Goal: Task Accomplishment & Management: Manage account settings

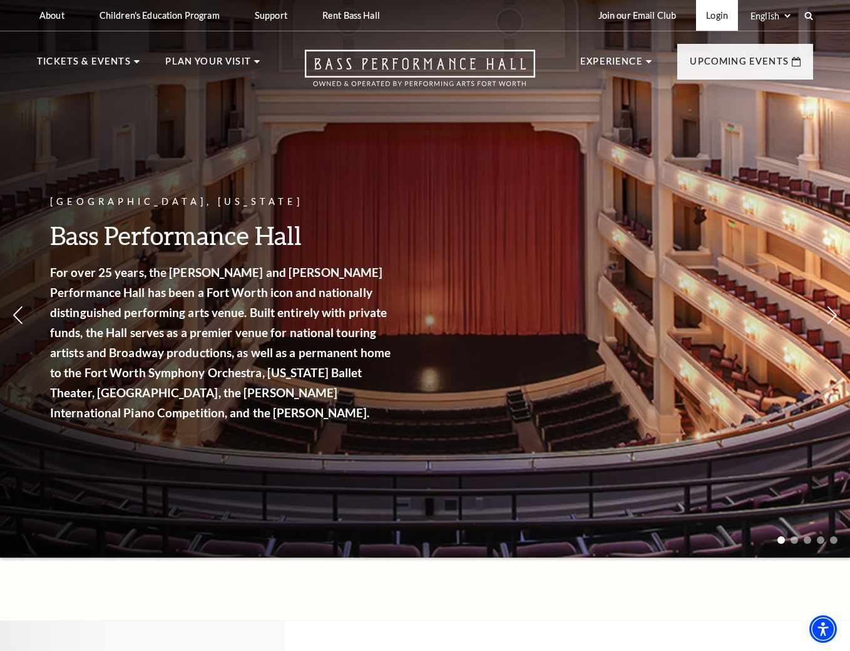
click at [715, 18] on link "Login" at bounding box center [717, 15] width 42 height 31
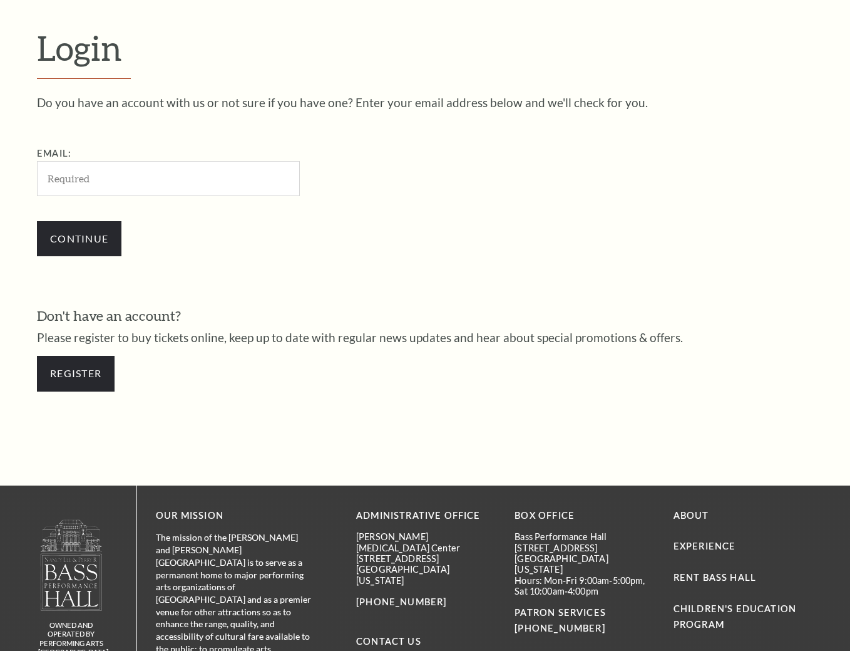
scroll to position [351, 0]
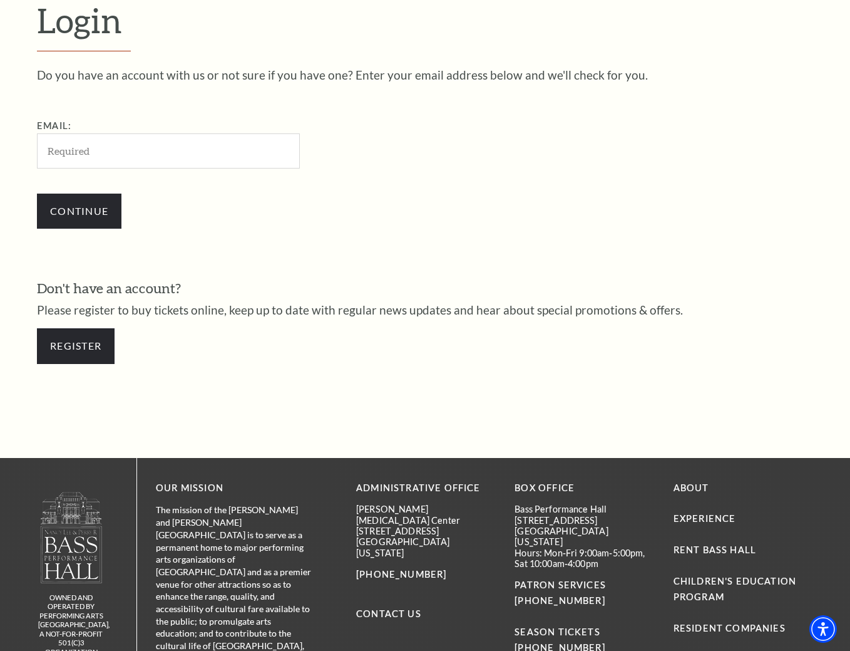
click at [168, 152] on input "Email:" at bounding box center [168, 150] width 263 height 34
type input "[EMAIL_ADDRESS][DOMAIN_NAME]"
click at [46, 222] on input "Continue" at bounding box center [79, 211] width 85 height 35
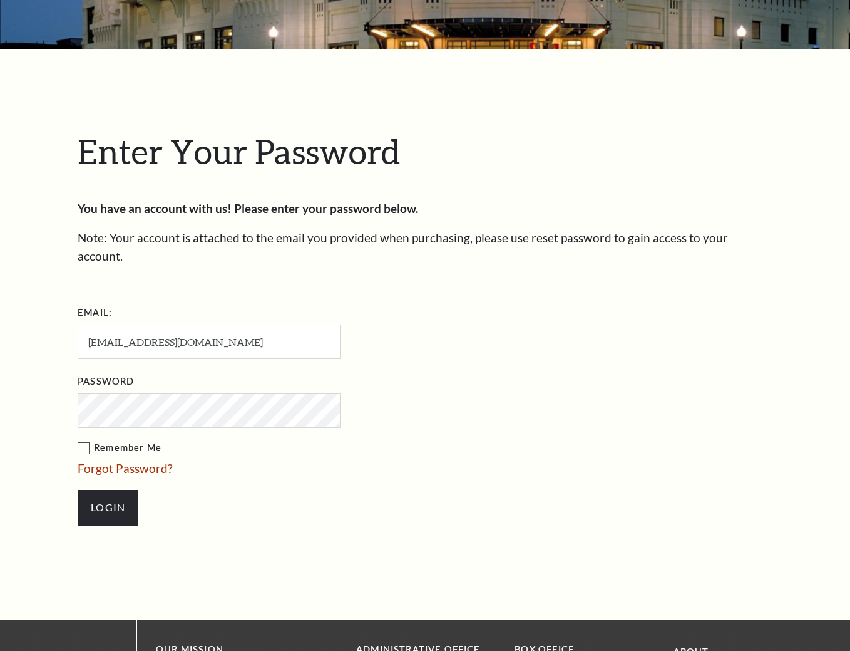
scroll to position [363, 0]
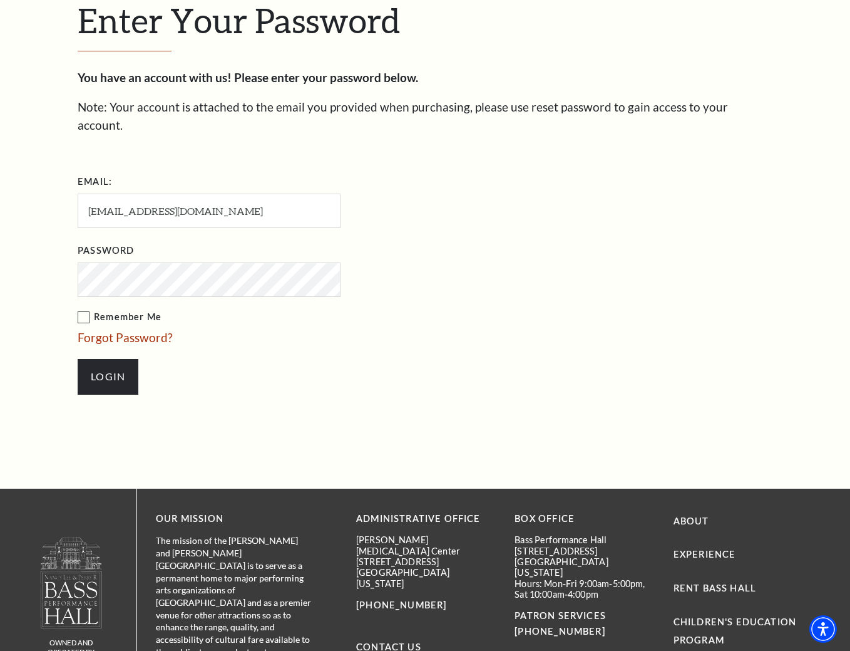
click at [78, 359] on input "Login" at bounding box center [108, 376] width 61 height 35
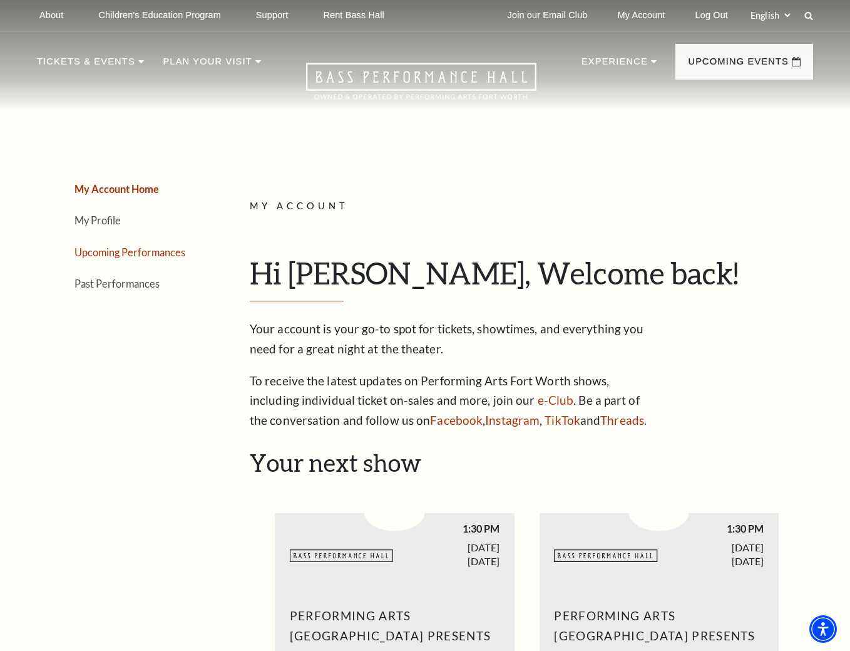
click at [153, 247] on link "Upcoming Performances" at bounding box center [130, 252] width 111 height 12
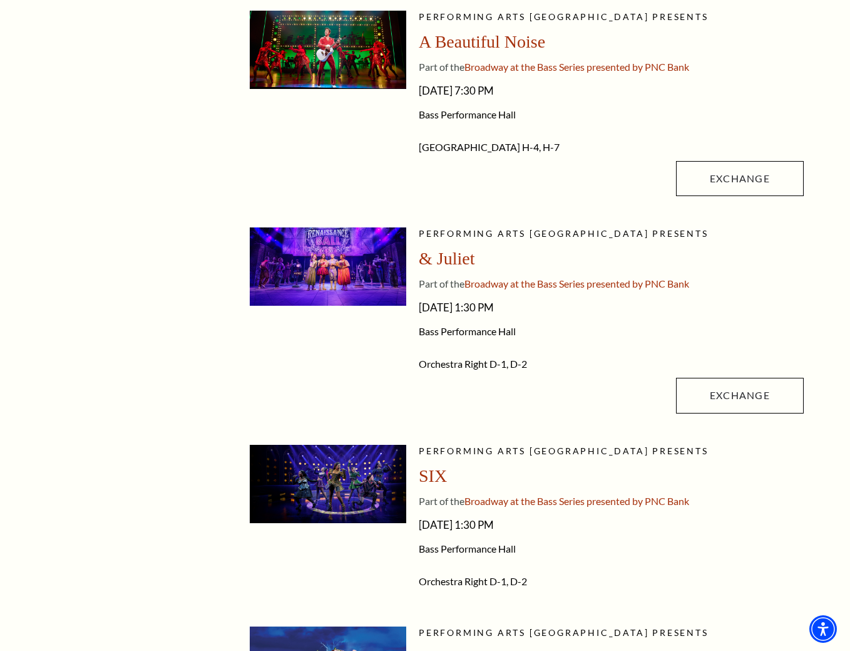
scroll to position [501, 0]
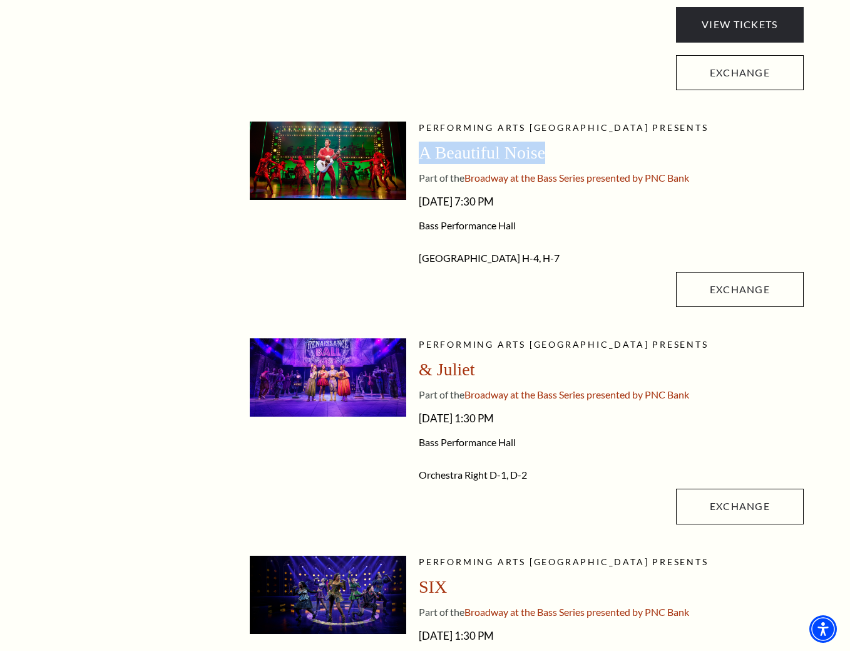
drag, startPoint x: 561, startPoint y: 154, endPoint x: 424, endPoint y: 155, distance: 137.1
click at [424, 155] on div "A Beautiful Noise" at bounding box center [611, 153] width 385 height 23
drag, startPoint x: 424, startPoint y: 155, endPoint x: 443, endPoint y: 155, distance: 19.4
copy span "A Beautiful Noise"
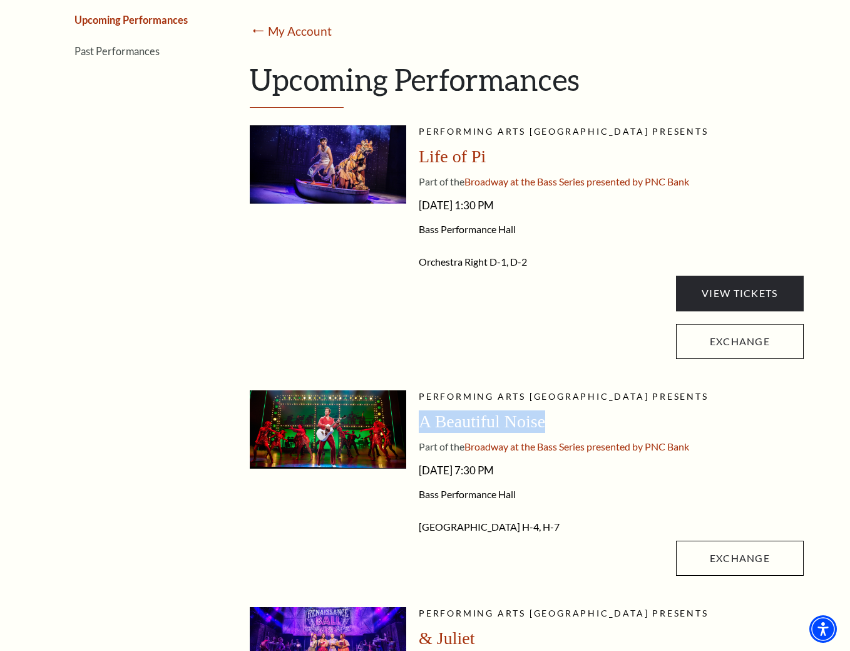
scroll to position [313, 0]
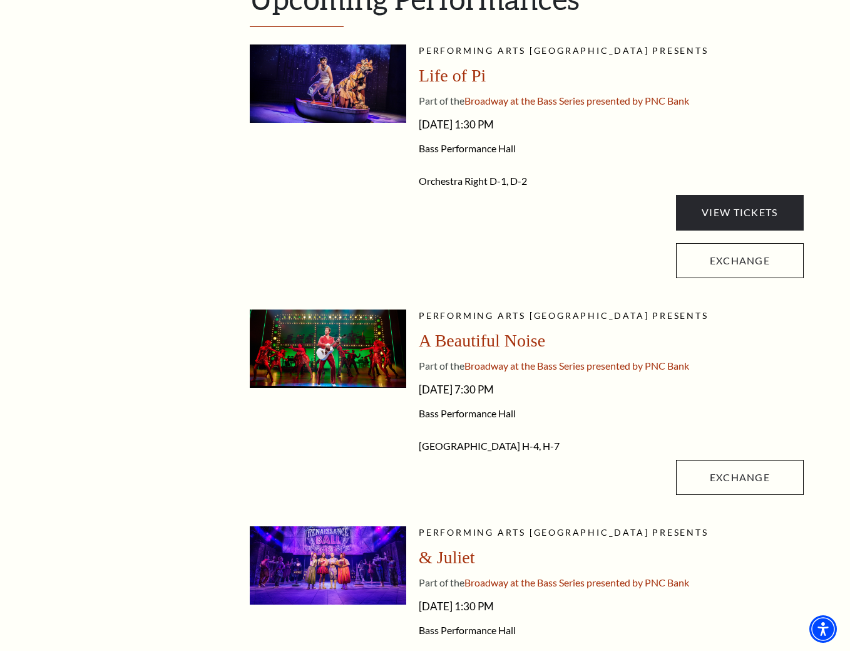
click at [495, 264] on form "Exchange" at bounding box center [623, 254] width 361 height 48
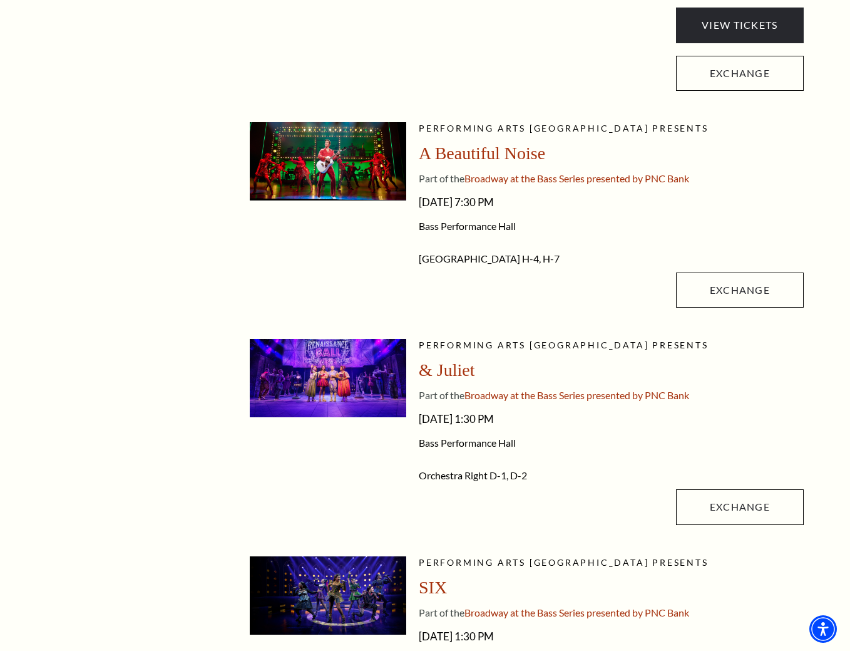
scroll to position [501, 0]
